Goal: Transaction & Acquisition: Register for event/course

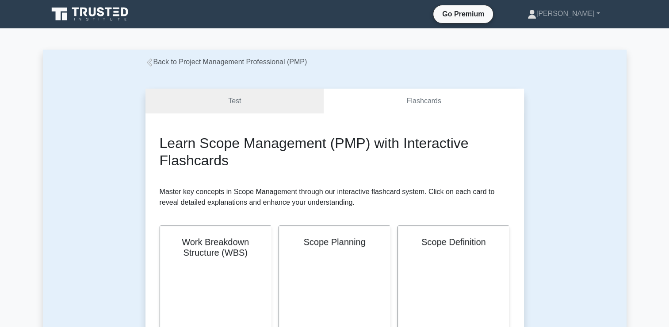
click at [241, 63] on link "Back to Project Management Professional (PMP)" at bounding box center [227, 62] width 162 height 8
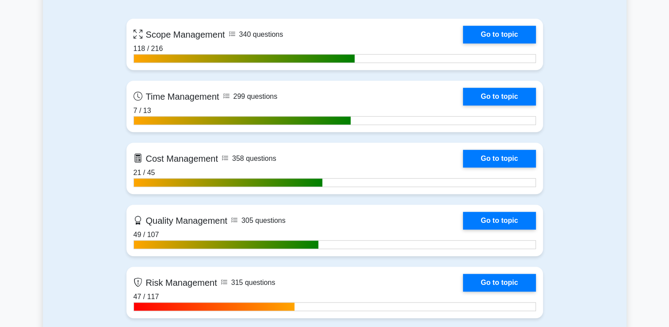
scroll to position [652, 0]
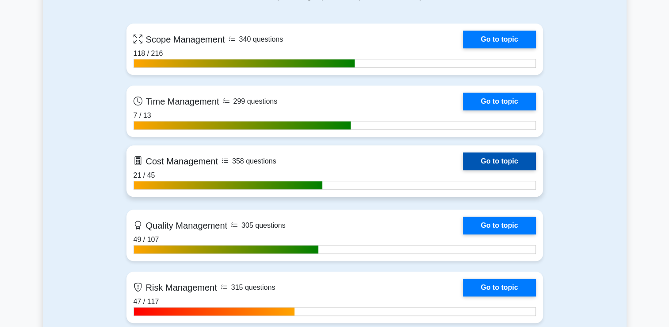
click at [511, 160] on link "Go to topic" at bounding box center [499, 161] width 73 height 18
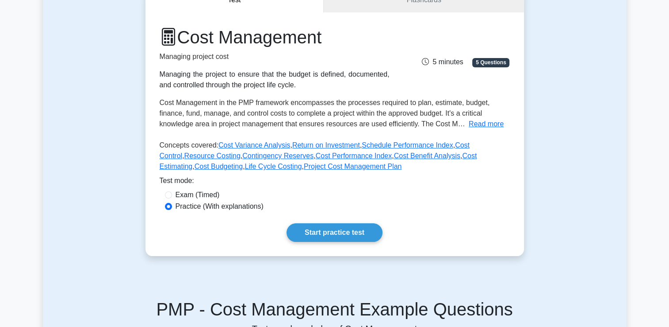
scroll to position [80, 0]
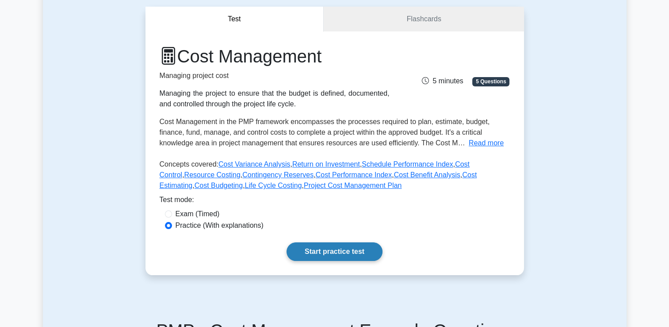
click at [363, 251] on link "Start practice test" at bounding box center [335, 251] width 96 height 19
click at [326, 254] on link "Start practice test" at bounding box center [335, 251] width 96 height 19
click at [462, 85] on span "5 minutes" at bounding box center [442, 81] width 41 height 8
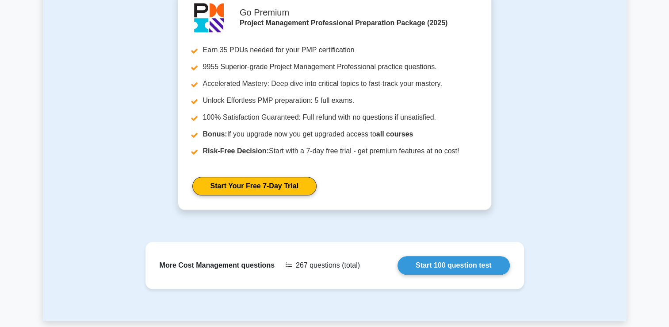
scroll to position [863, 0]
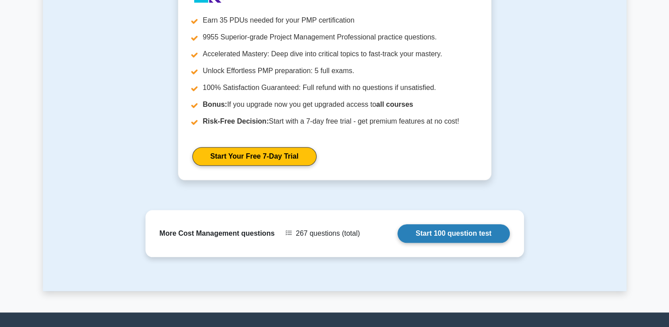
click at [481, 229] on link "Start 100 question test" at bounding box center [454, 233] width 112 height 19
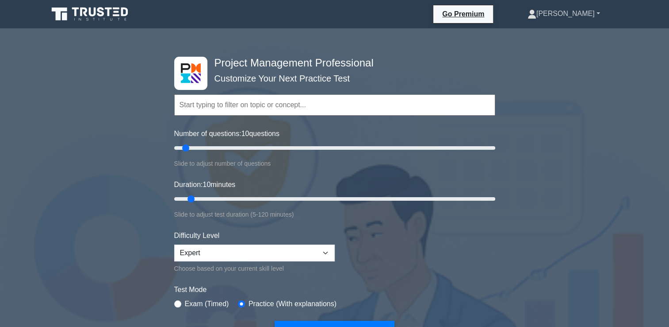
click at [603, 15] on link "[PERSON_NAME]" at bounding box center [564, 14] width 115 height 18
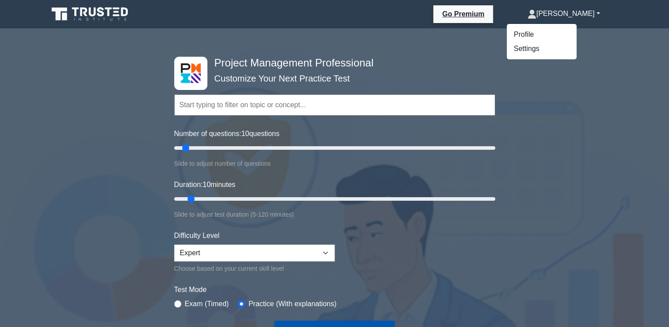
click at [332, 324] on button "Start Practice Test" at bounding box center [334, 330] width 119 height 20
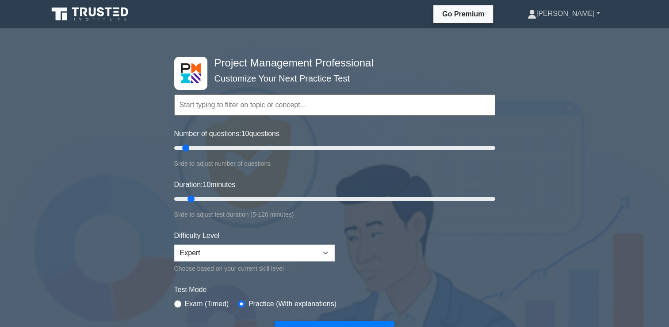
click at [597, 13] on link "[PERSON_NAME]" at bounding box center [564, 14] width 115 height 18
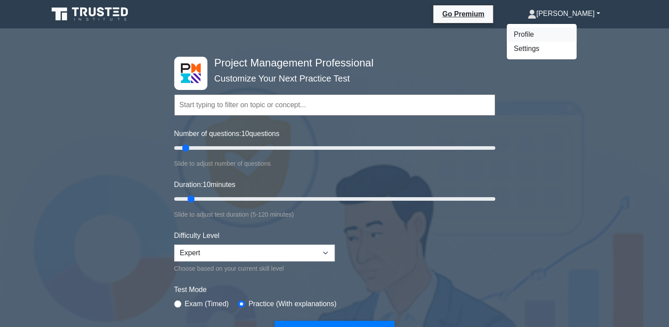
click at [561, 34] on link "Profile" at bounding box center [542, 34] width 70 height 14
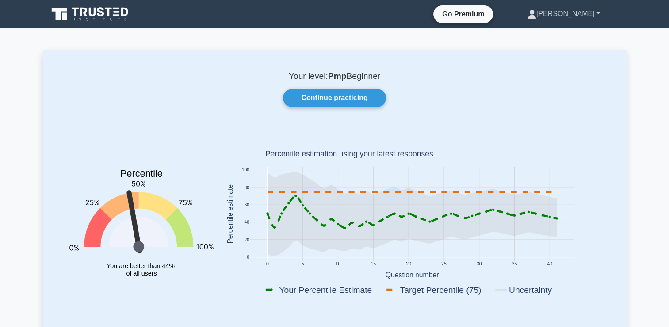
click at [582, 8] on link "[PERSON_NAME]" at bounding box center [564, 14] width 115 height 18
click at [504, 61] on div "Your level: Pmp Beginner Continue practicing Percentile You are better than 44%…" at bounding box center [335, 192] width 584 height 284
click at [598, 11] on link "[PERSON_NAME]" at bounding box center [564, 14] width 115 height 18
click at [569, 35] on link "Profile" at bounding box center [542, 34] width 70 height 14
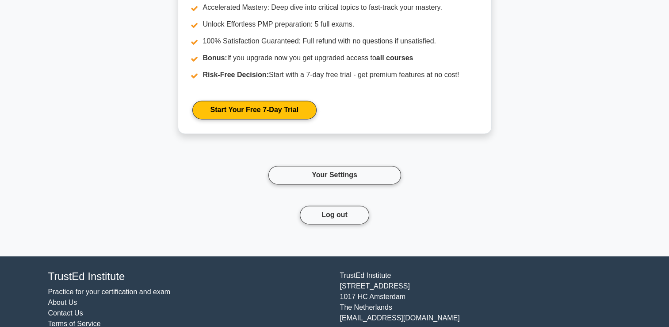
scroll to position [4606, 0]
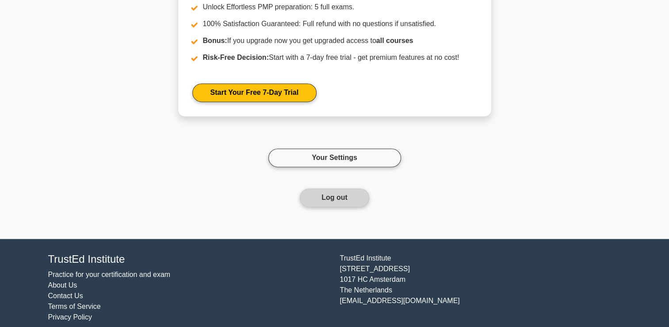
click at [316, 191] on button "Log out" at bounding box center [334, 197] width 69 height 19
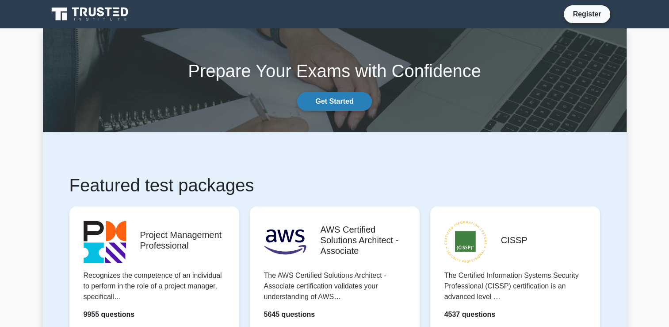
click at [348, 93] on link "Get Started" at bounding box center [334, 101] width 74 height 19
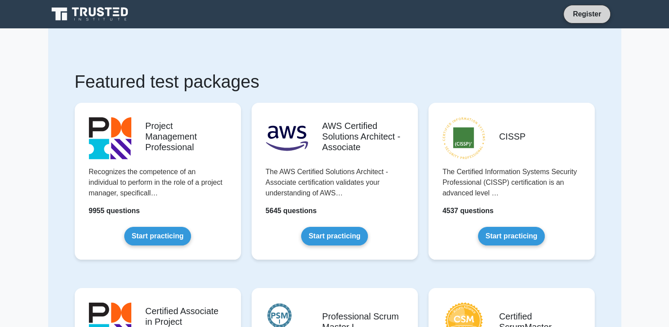
click at [583, 13] on link "Register" at bounding box center [587, 13] width 39 height 11
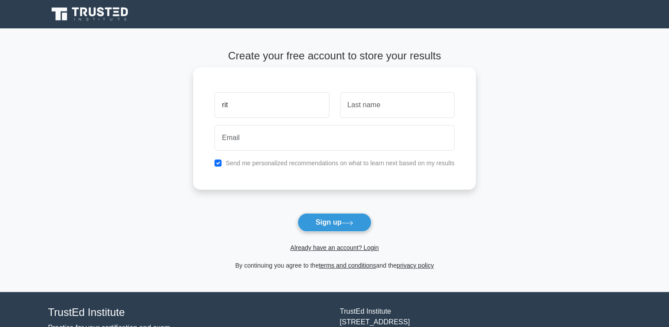
type input "[PERSON_NAME]"
click at [370, 112] on input "text" at bounding box center [397, 105] width 115 height 26
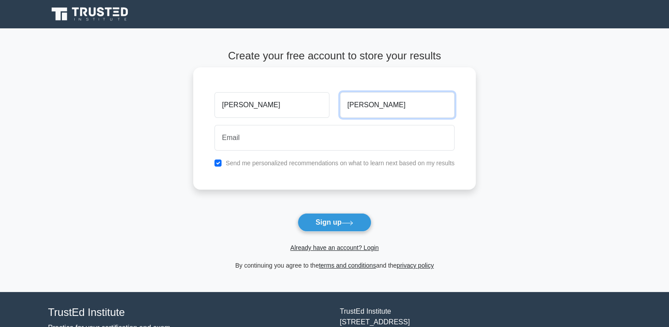
type input "[PERSON_NAME]"
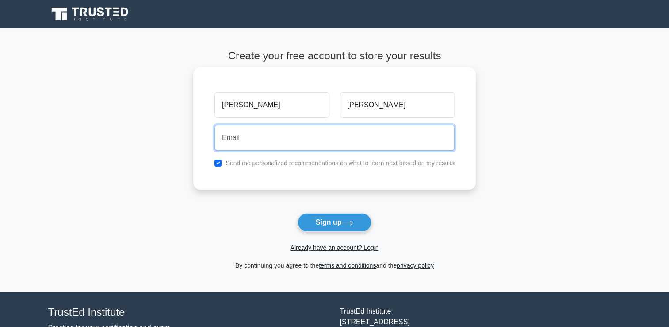
click at [337, 136] on input "email" at bounding box center [335, 138] width 240 height 26
type input "ritikapindolia@gmail.com"
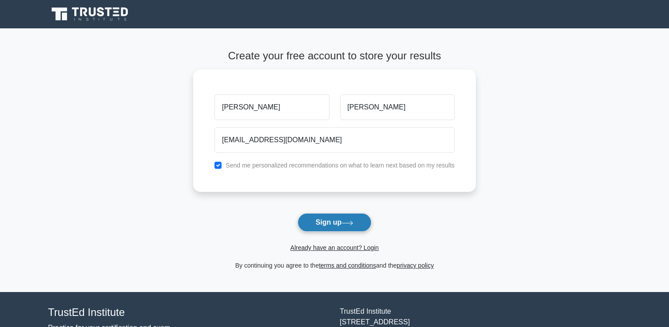
click at [323, 221] on button "Sign up" at bounding box center [335, 222] width 74 height 19
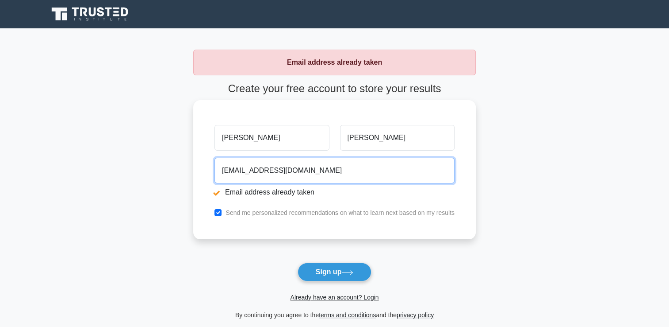
click at [306, 175] on input "[EMAIL_ADDRESS][DOMAIN_NAME]" at bounding box center [335, 171] width 240 height 26
click at [265, 177] on input "[EMAIL_ADDRESS][DOMAIN_NAME]" at bounding box center [335, 171] width 240 height 26
type input "ritikapindolia478@gmail.com"
click at [298, 262] on button "Sign up" at bounding box center [335, 271] width 74 height 19
